Goal: Browse casually

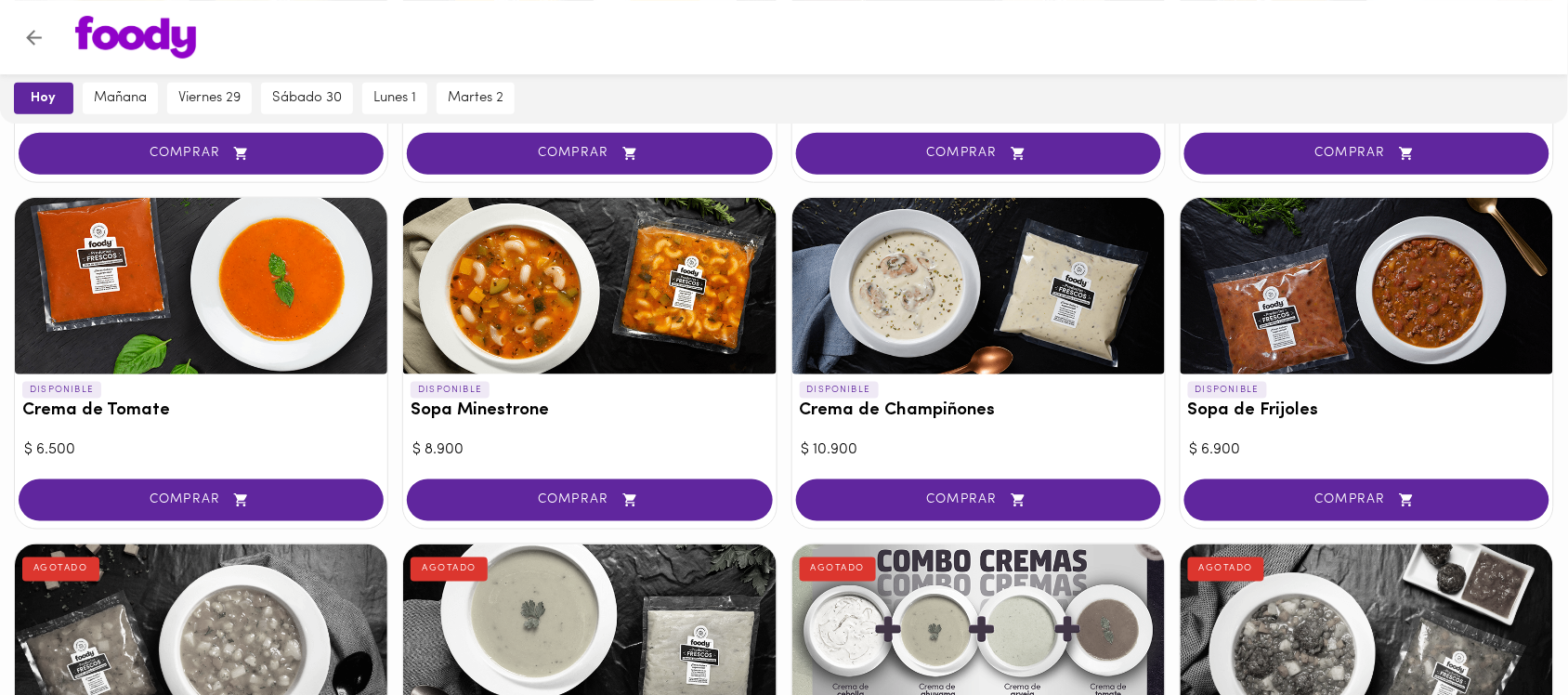
scroll to position [813, 0]
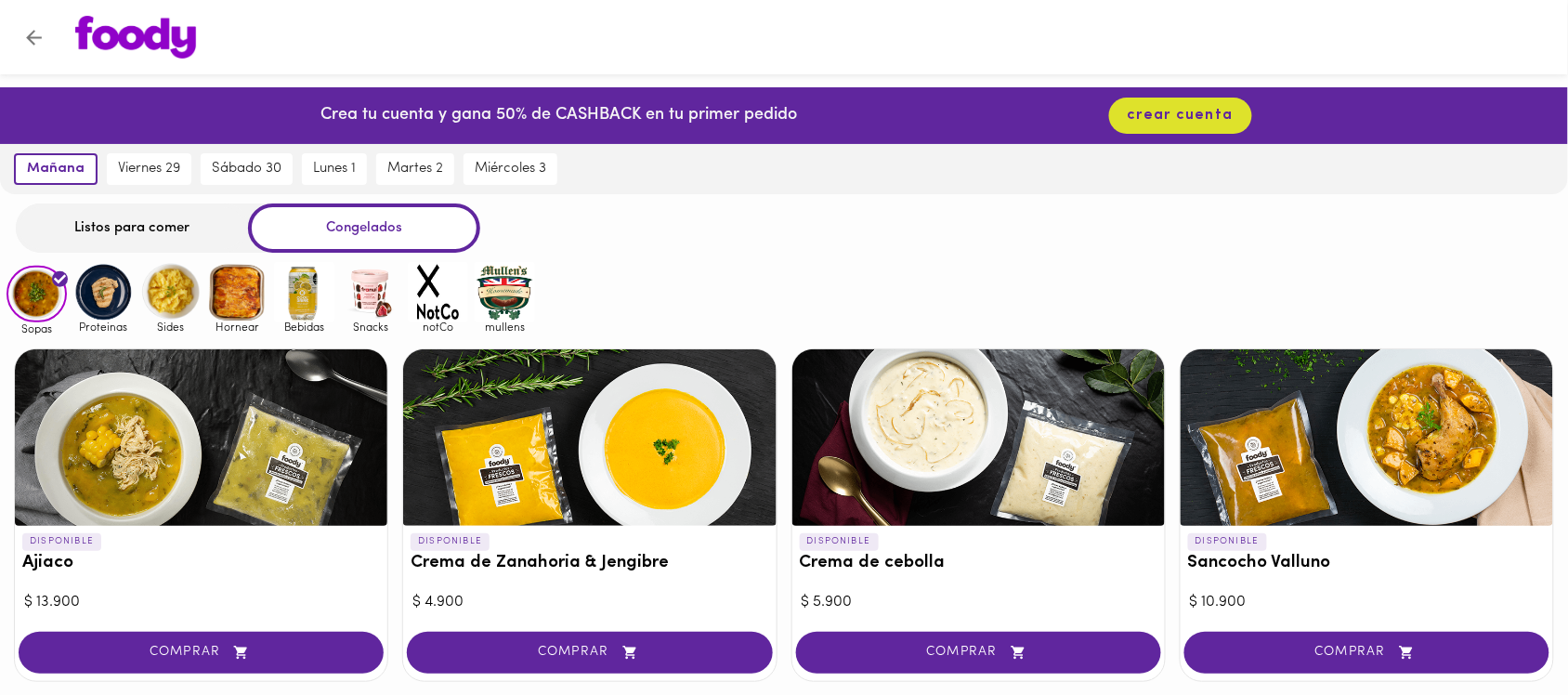
click at [112, 292] on img at bounding box center [103, 292] width 60 height 60
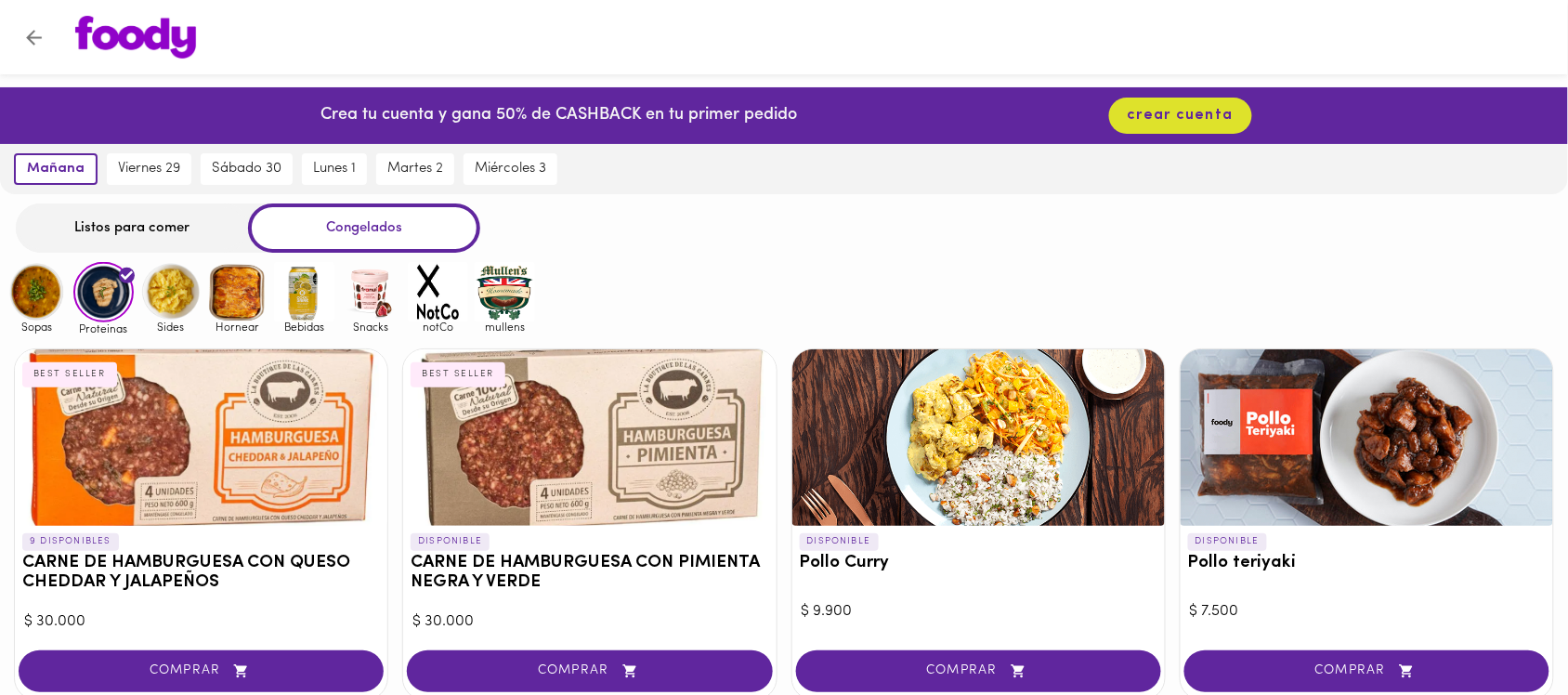
click at [178, 289] on img at bounding box center [170, 292] width 60 height 60
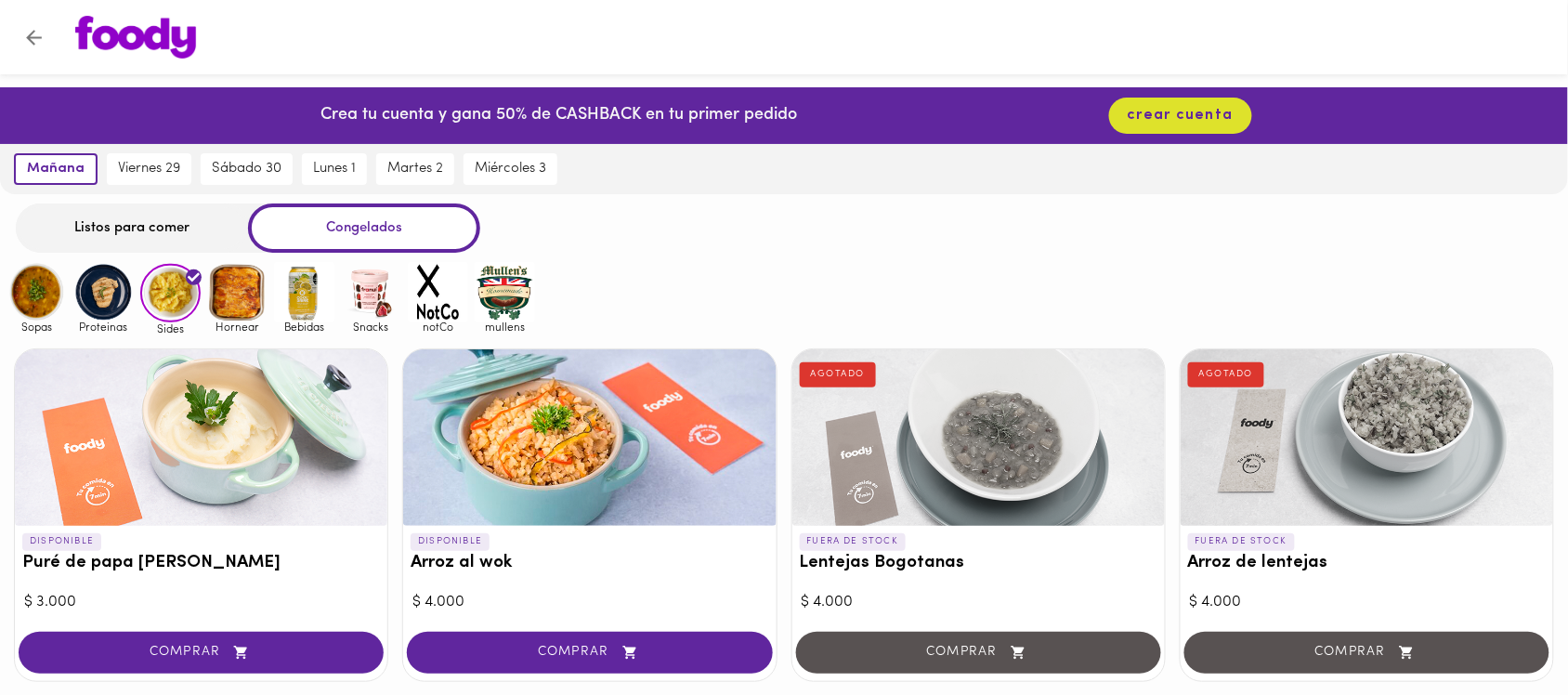
click at [258, 279] on img at bounding box center [237, 292] width 60 height 60
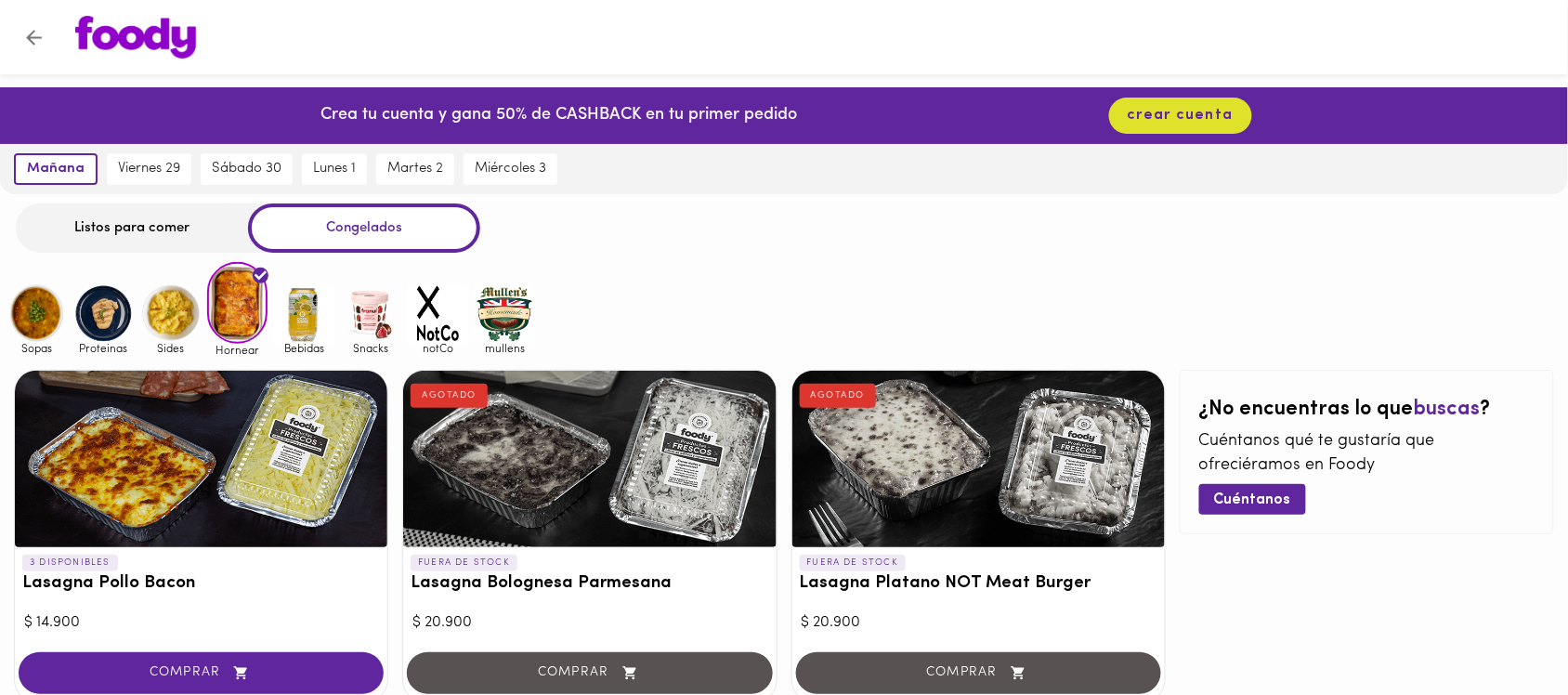
click at [298, 330] on img at bounding box center [304, 313] width 60 height 60
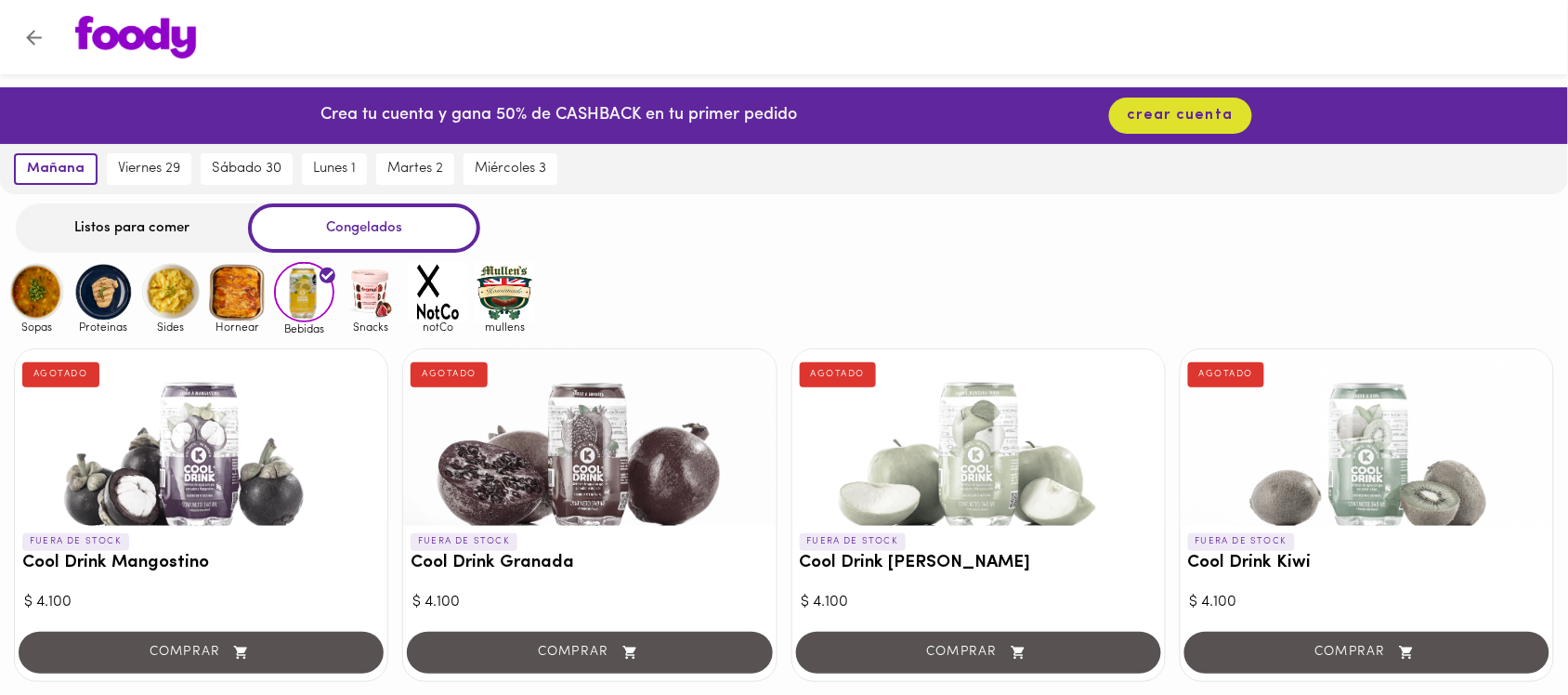
click at [372, 298] on img at bounding box center [371, 292] width 60 height 60
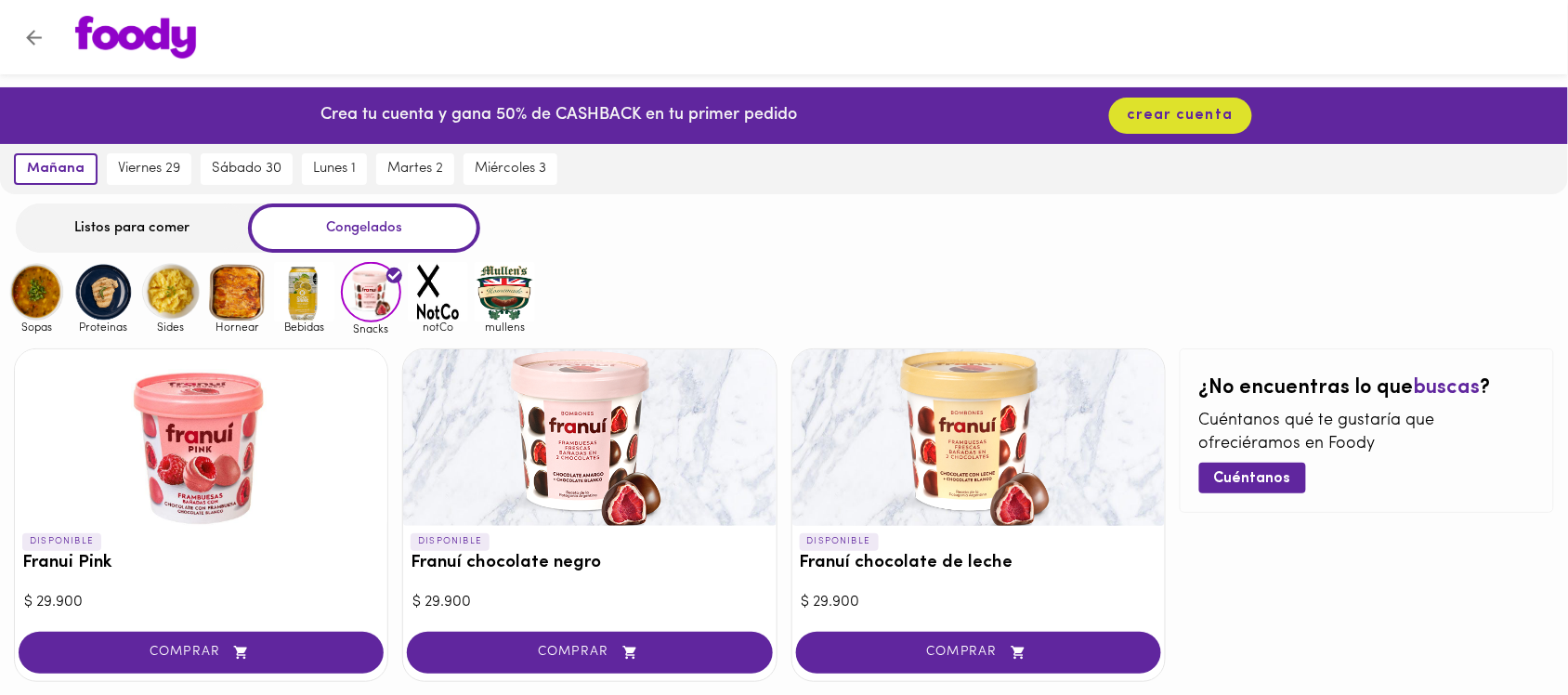
click at [26, 298] on img at bounding box center [37, 292] width 60 height 60
